Goal: Task Accomplishment & Management: Manage account settings

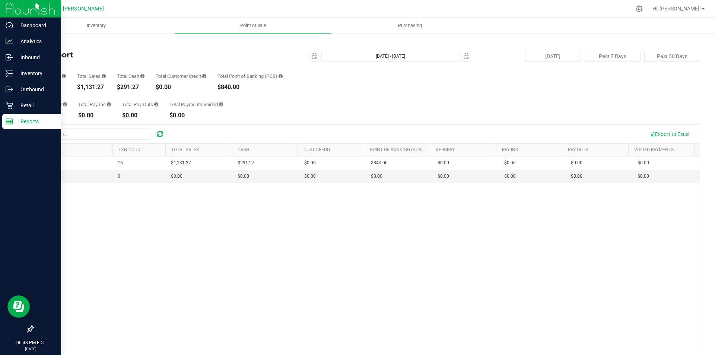
click at [20, 124] on p "Reports" at bounding box center [35, 121] width 45 height 9
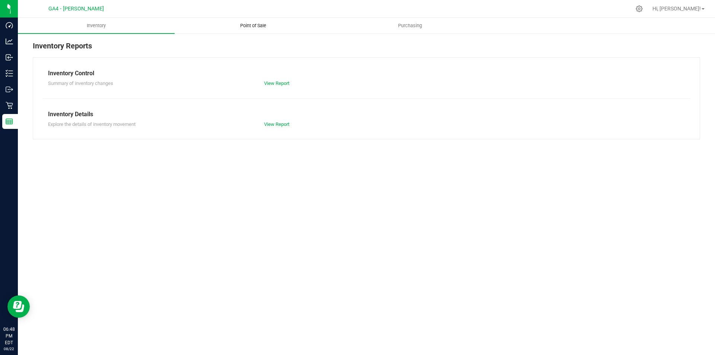
click at [255, 26] on span "Point of Sale" at bounding box center [253, 25] width 46 height 7
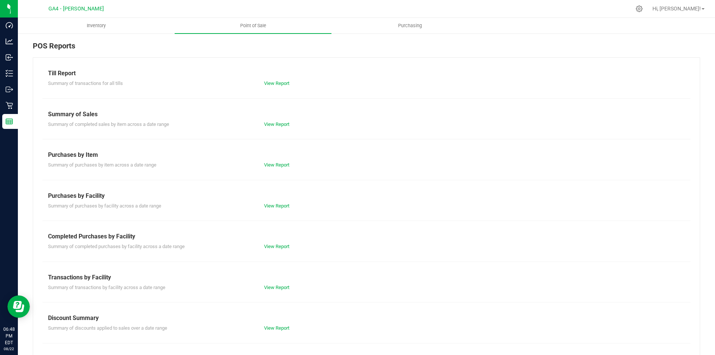
click at [280, 243] on div "View Report" at bounding box center [313, 246] width 108 height 7
click at [281, 245] on link "View Report" at bounding box center [276, 247] width 25 height 6
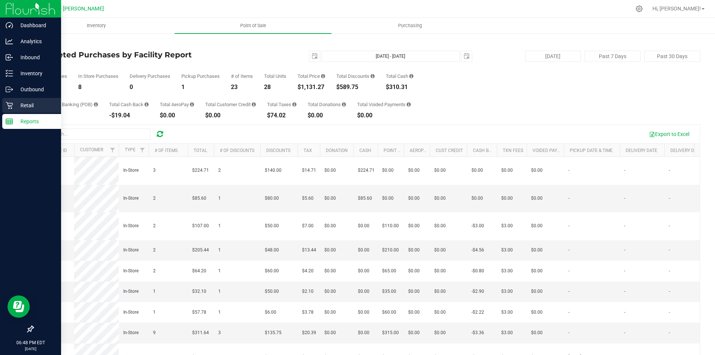
click at [29, 103] on p "Retail" at bounding box center [35, 105] width 45 height 9
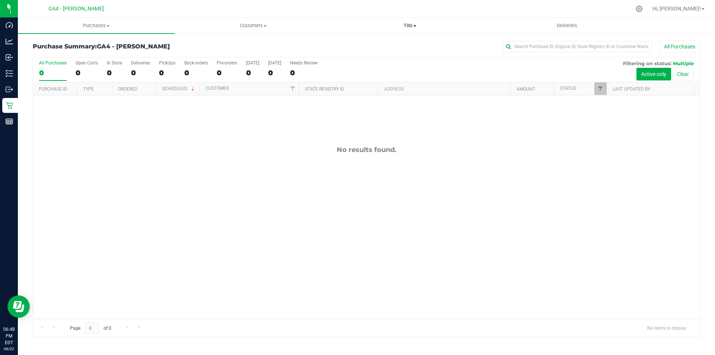
click at [411, 23] on span "Tills" at bounding box center [410, 25] width 156 height 7
click at [374, 42] on span "Manage tills" at bounding box center [357, 45] width 50 height 6
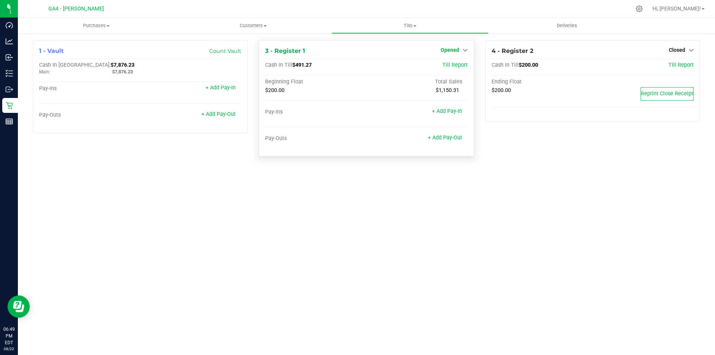
click at [448, 50] on span "Opened" at bounding box center [450, 50] width 19 height 6
click at [455, 64] on link "Close Till" at bounding box center [451, 66] width 20 height 6
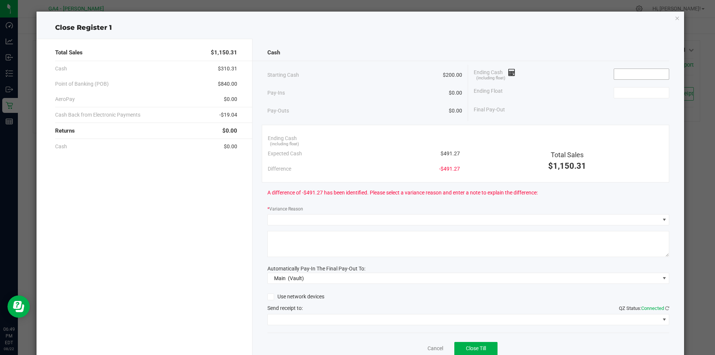
click at [617, 72] on input at bounding box center [641, 74] width 55 height 10
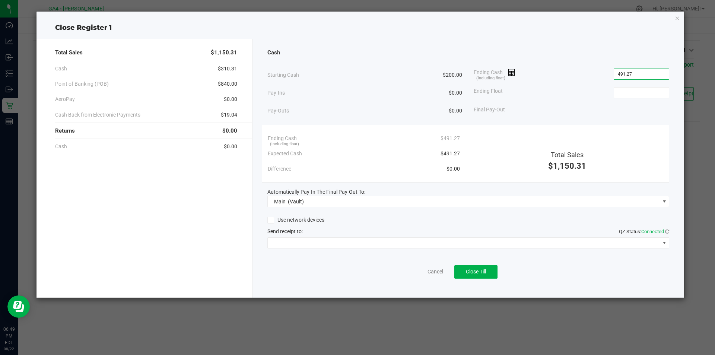
type input "$491.27"
type input "$200.00"
click at [349, 91] on div "Pay-Ins $0.00" at bounding box center [365, 92] width 195 height 15
click at [434, 273] on link "Cancel" at bounding box center [436, 272] width 16 height 8
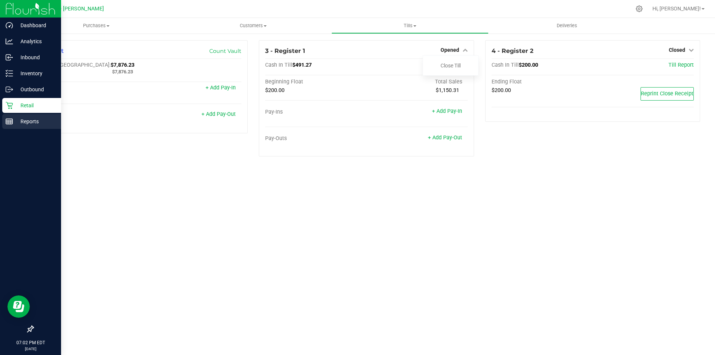
click at [32, 124] on p "Reports" at bounding box center [35, 121] width 45 height 9
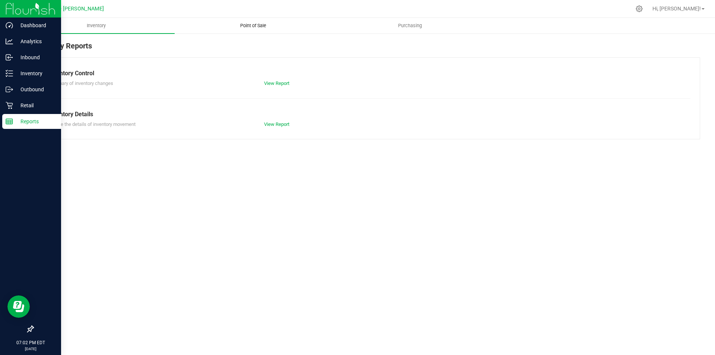
click at [257, 28] on span "Point of Sale" at bounding box center [253, 25] width 46 height 7
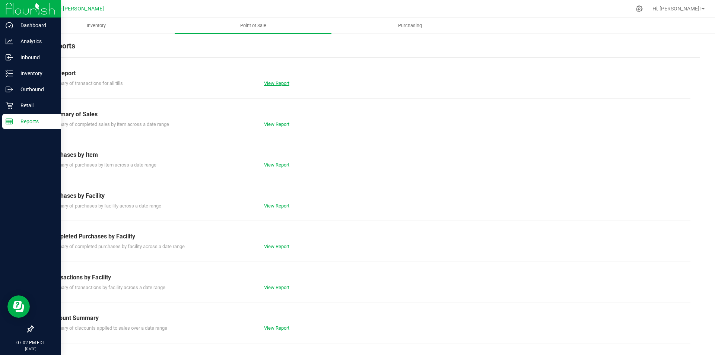
click at [276, 83] on link "View Report" at bounding box center [276, 83] width 25 height 6
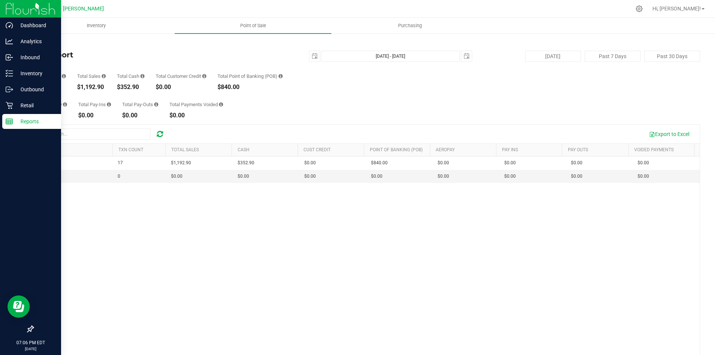
click at [23, 119] on p "Reports" at bounding box center [35, 121] width 45 height 9
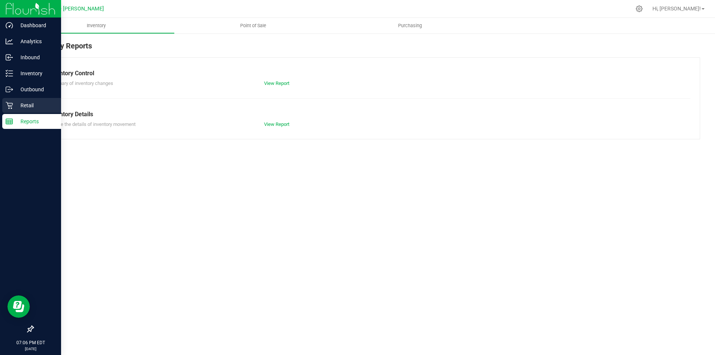
click at [18, 104] on p "Retail" at bounding box center [35, 105] width 45 height 9
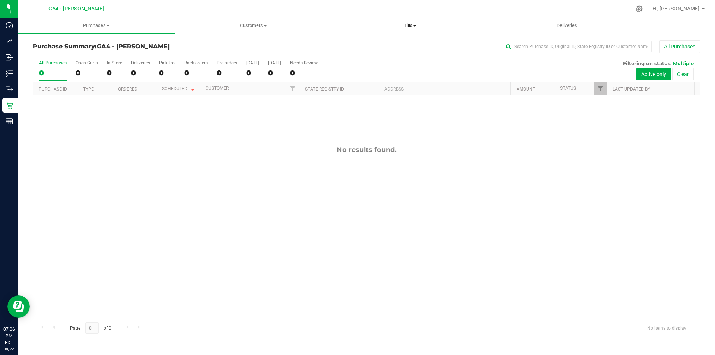
click at [410, 24] on span "Tills" at bounding box center [410, 25] width 156 height 7
click at [362, 42] on span "Manage tills" at bounding box center [357, 45] width 50 height 6
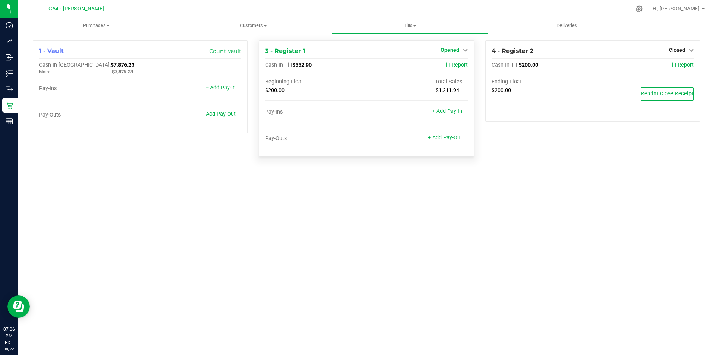
click at [453, 47] on span "Opened" at bounding box center [450, 50] width 19 height 6
click at [452, 63] on link "Close Till" at bounding box center [451, 66] width 20 height 6
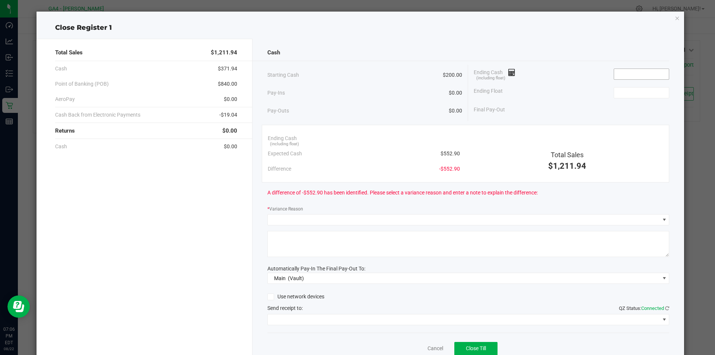
click at [637, 76] on input at bounding box center [641, 74] width 55 height 10
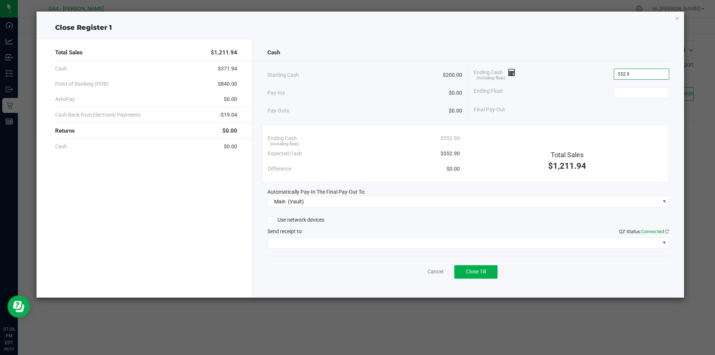
type input "$552.90"
type input "$200.00"
click at [475, 273] on span "Close Till" at bounding box center [476, 272] width 20 height 6
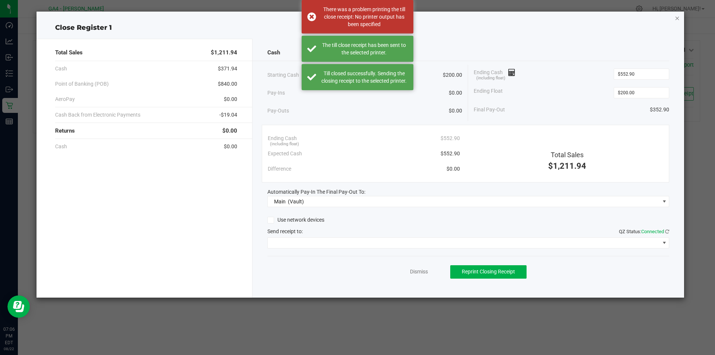
click at [680, 18] on div "Close Register 1 Total Sales $1,211.94 Cash $371.94 Point of Banking (POB) $840…" at bounding box center [361, 155] width 648 height 286
click at [679, 18] on icon "button" at bounding box center [677, 17] width 5 height 9
